Goal: Information Seeking & Learning: Find contact information

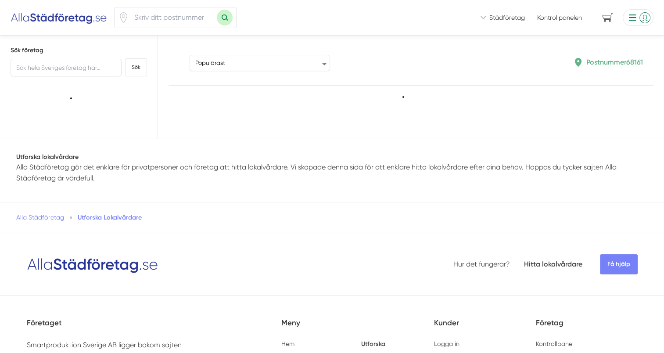
type input "68161"
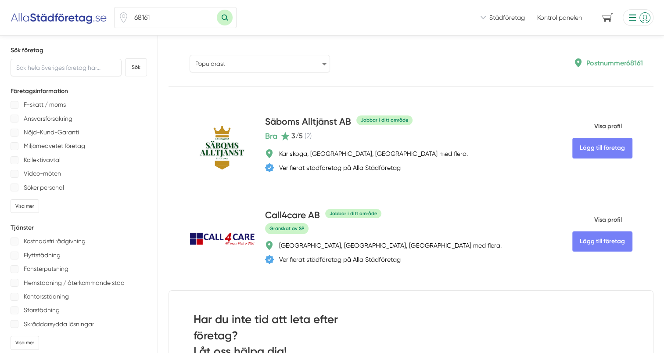
click at [324, 64] on select "Populärast Högst omdöme Flest omdömen Senaste uppdaterade Nyaste företaget på A…" at bounding box center [259, 64] width 140 height 18
select select "newest-on-platform"
click at [189, 55] on select "Populärast Högst omdöme Flest omdömen Senaste uppdaterade Nyaste företaget på A…" at bounding box center [259, 64] width 140 height 18
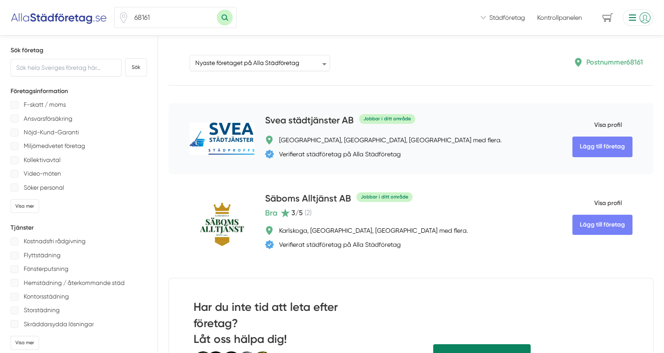
click at [598, 126] on span "Visa profil" at bounding box center [597, 125] width 50 height 23
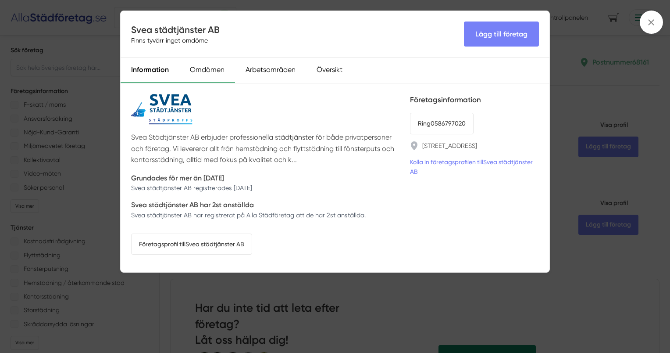
click at [207, 71] on div "Omdömen" at bounding box center [207, 69] width 56 height 25
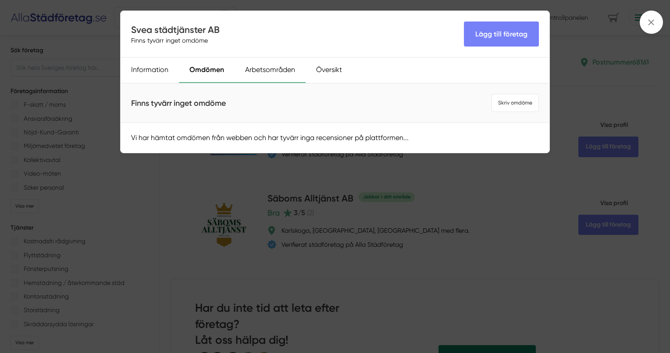
click at [267, 72] on div "Arbetsområden" at bounding box center [270, 69] width 71 height 25
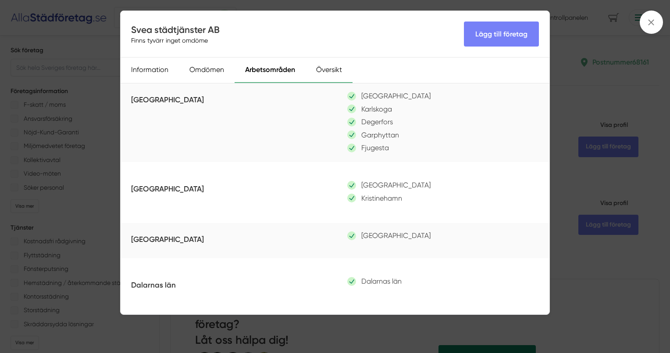
click at [321, 68] on div "Översikt" at bounding box center [329, 69] width 47 height 25
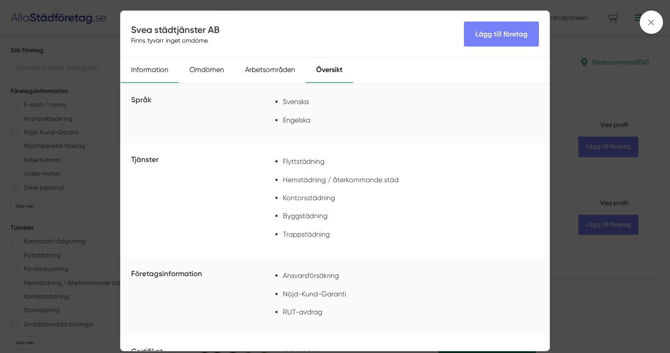
click at [155, 68] on div "Information" at bounding box center [150, 69] width 58 height 25
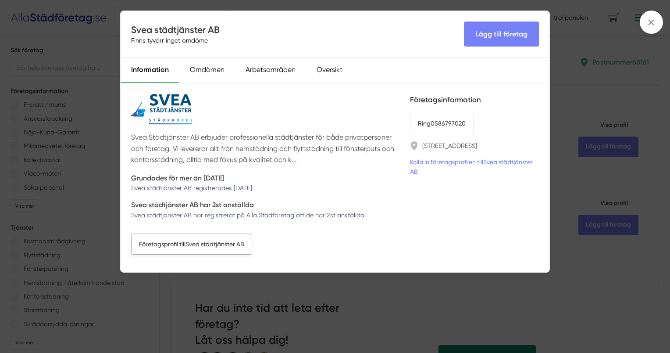
click at [204, 244] on link "Företagsprofil till Svea städtjänster AB" at bounding box center [191, 243] width 121 height 21
click at [652, 25] on icon at bounding box center [652, 23] width 10 height 10
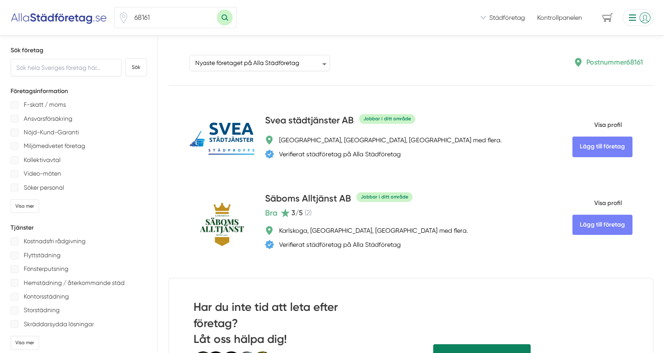
click at [63, 19] on img at bounding box center [59, 18] width 96 height 14
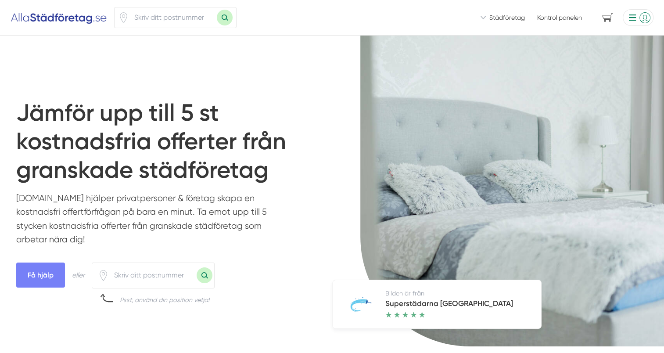
click at [567, 18] on link "Kontrollpanelen" at bounding box center [559, 17] width 45 height 9
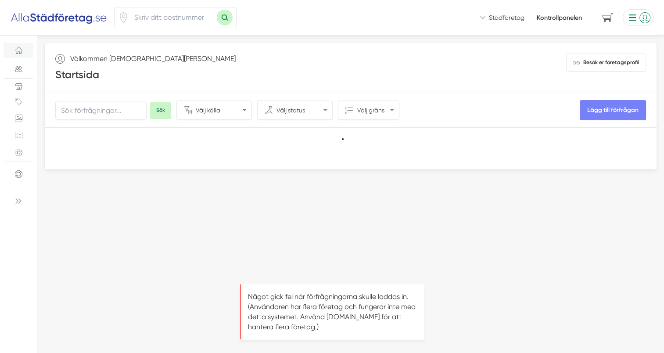
click at [645, 18] on li at bounding box center [636, 17] width 34 height 17
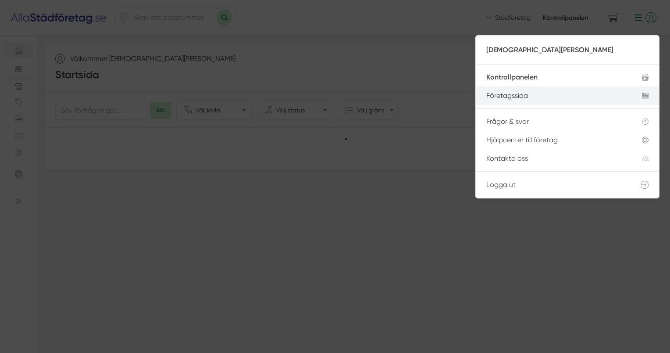
click at [514, 96] on div "Företagssida" at bounding box center [553, 96] width 135 height 8
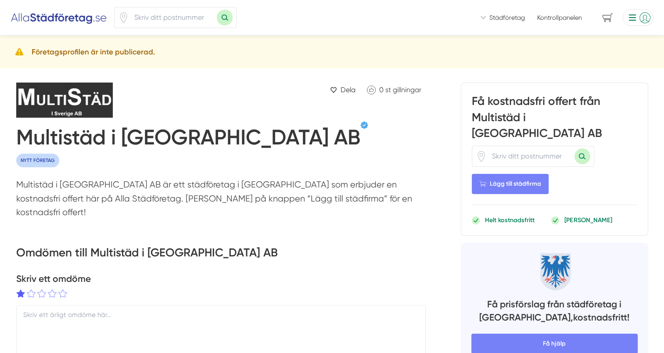
click at [642, 17] on li at bounding box center [636, 17] width 34 height 17
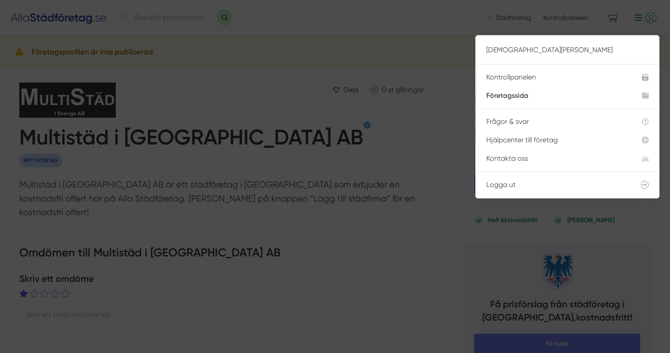
click at [416, 118] on div at bounding box center [335, 176] width 670 height 353
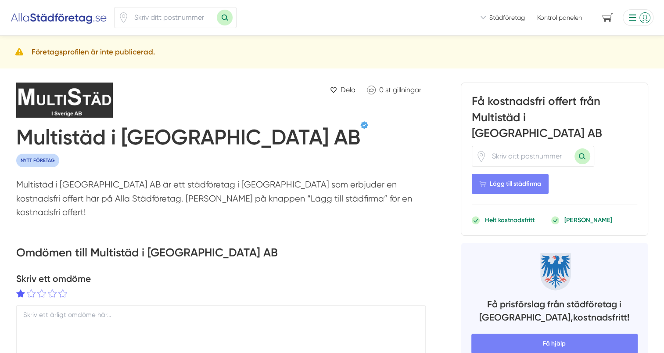
click at [65, 101] on img at bounding box center [64, 99] width 96 height 35
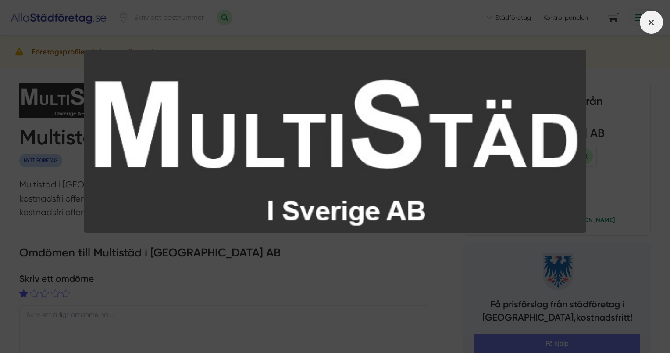
click at [649, 21] on icon at bounding box center [652, 23] width 10 height 10
